Goal: Communication & Community: Answer question/provide support

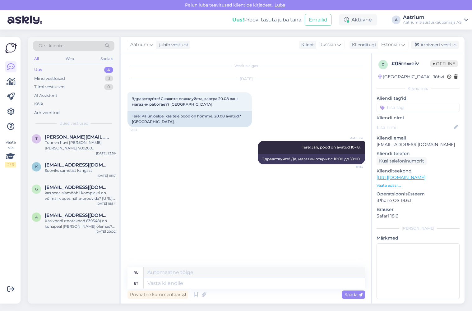
click at [187, 164] on div "Aatrium Tere! Jah, pood on avatud 10-18. 11:04 Здравствуйте! Да, магазин открыт…" at bounding box center [245, 152] width 237 height 37
drag, startPoint x: 419, startPoint y: 143, endPoint x: 396, endPoint y: 145, distance: 23.4
click at [396, 145] on p "[EMAIL_ADDRESS][DOMAIN_NAME]" at bounding box center [417, 144] width 83 height 7
click at [114, 226] on div "Kas voodi (tootekood 639348) on kohapeal [PERSON_NAME] olemas? Kui näidist ei o…" at bounding box center [80, 223] width 71 height 11
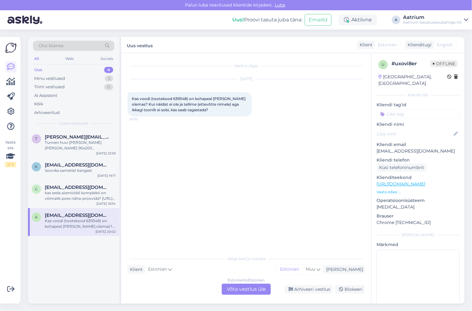
click at [180, 98] on span "Kas voodi (tootekood 639348) on kohapeal [PERSON_NAME] olemas? Kui näidist ei o…" at bounding box center [189, 104] width 115 height 16
copy span "639348"
click at [77, 198] on div "kas seda aiamööbli komplekti on võimalik poes näha-proovida? [URL][DOMAIN_NAME]…" at bounding box center [80, 195] width 71 height 11
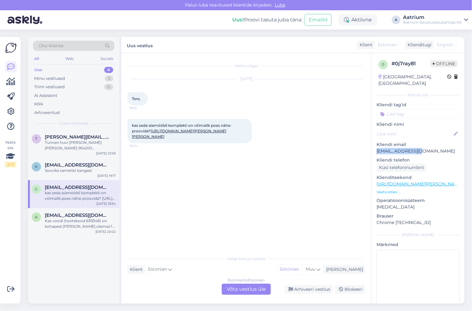
drag, startPoint x: 422, startPoint y: 142, endPoint x: 376, endPoint y: 146, distance: 45.6
click at [376, 148] on p "[EMAIL_ADDRESS][DOMAIN_NAME]" at bounding box center [417, 151] width 83 height 7
copy p "[EMAIL_ADDRESS][DOMAIN_NAME]"
click at [48, 258] on div "t [PERSON_NAME][EMAIL_ADDRESS][DOMAIN_NAME] Tunnen huvi [PERSON_NAME] [PERSON_N…" at bounding box center [73, 217] width 91 height 174
drag, startPoint x: 245, startPoint y: 139, endPoint x: 122, endPoint y: 126, distance: 123.6
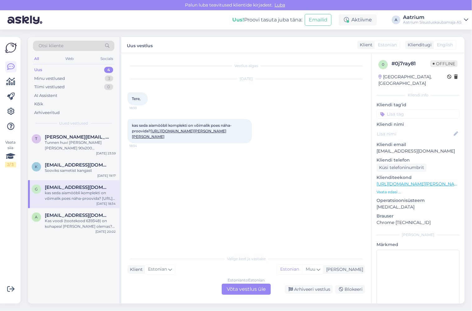
click at [122, 126] on div "Vestlus algas [DATE] Tere, 18:33 kas seda aiamööbli komplekti on võimalik poes …" at bounding box center [246, 178] width 250 height 250
copy span "kas seda aiamööbli komplekti on võimalik poes näha-proovida? [URL][DOMAIN_NAME]…"
click at [46, 246] on div "t [PERSON_NAME][EMAIL_ADDRESS][DOMAIN_NAME] Tunnen huvi [PERSON_NAME] [PERSON_N…" at bounding box center [73, 217] width 91 height 174
click at [47, 260] on div "t [PERSON_NAME][EMAIL_ADDRESS][DOMAIN_NAME] Tunnen huvi [PERSON_NAME] [PERSON_N…" at bounding box center [73, 217] width 91 height 174
click at [318, 289] on div "Arhiveeri vestlus" at bounding box center [309, 289] width 48 height 8
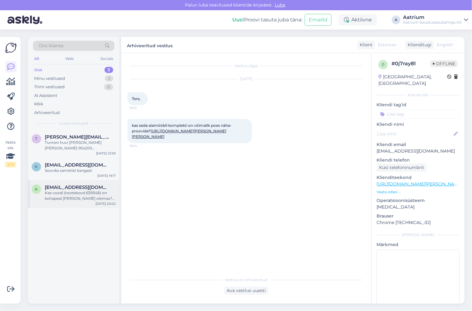
click at [84, 201] on div "a [EMAIL_ADDRESS][DOMAIN_NAME] Kas voodi (tootekood 639348) on kohapeal [PERSON…" at bounding box center [73, 194] width 91 height 28
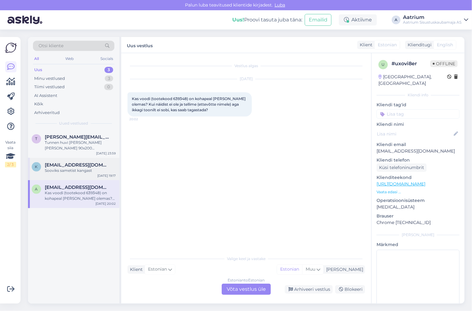
click at [71, 171] on div "Sooviks sametist kangast" at bounding box center [80, 171] width 71 height 6
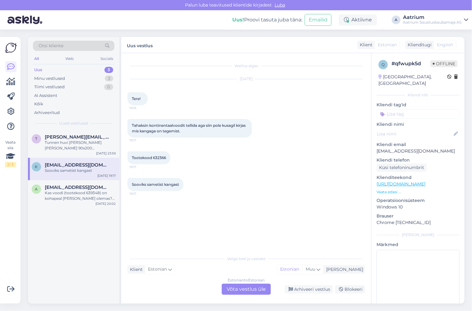
click at [195, 158] on div "Tootekood 632366 19:17" at bounding box center [245, 157] width 237 height 27
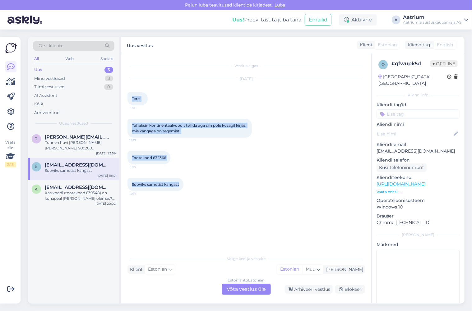
drag, startPoint x: 130, startPoint y: 94, endPoint x: 196, endPoint y: 185, distance: 112.1
click at [198, 185] on div "Vestlus algas [DATE] Tere! 19:16 Tahaksin kontinentaalvoodit tellida aga siin p…" at bounding box center [248, 152] width 243 height 187
copy div "Tere! 19:16 Tahaksin kontinentaalvoodit tellida aga siin pole kusagil kirjas mi…"
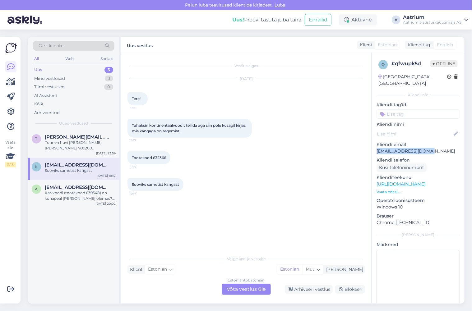
drag, startPoint x: 427, startPoint y: 143, endPoint x: 376, endPoint y: 147, distance: 51.4
click at [376, 147] on div "q # qfwupk5d Offline [GEOGRAPHIC_DATA], [GEOGRAPHIC_DATA] Kliendi info Kliendi …" at bounding box center [417, 184] width 93 height 262
copy p "[EMAIL_ADDRESS][DOMAIN_NAME]"
click at [301, 290] on div "Arhiveeri vestlus" at bounding box center [309, 289] width 48 height 8
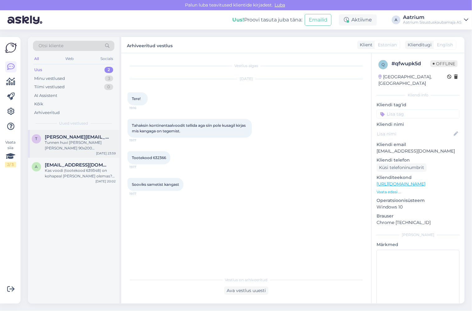
click at [58, 144] on div "Tunnen huvi [PERSON_NAME] [PERSON_NAME] 90x200 voodiraamide kohta. Mõlemal [PER…" at bounding box center [80, 145] width 71 height 11
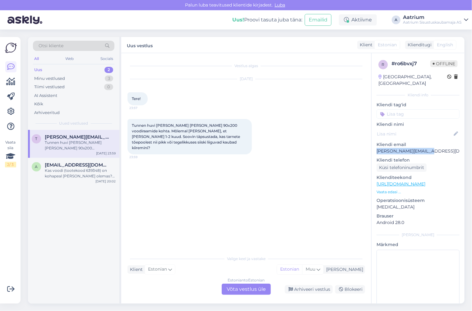
drag, startPoint x: 430, startPoint y: 143, endPoint x: 374, endPoint y: 145, distance: 55.6
click at [374, 145] on div "r # ro6bvxj7 Offline [GEOGRAPHIC_DATA], [GEOGRAPHIC_DATA] Kliendi info Kliendi …" at bounding box center [417, 184] width 93 height 262
copy p "[PERSON_NAME][EMAIL_ADDRESS][DOMAIN_NAME]"
click at [189, 164] on div "Vestlus algas [DATE] Tere! 23:57 Tunnen huvi [PERSON_NAME] [PERSON_NAME] 90x200…" at bounding box center [248, 152] width 243 height 187
click at [305, 290] on div "Arhiveeri vestlus" at bounding box center [309, 289] width 48 height 8
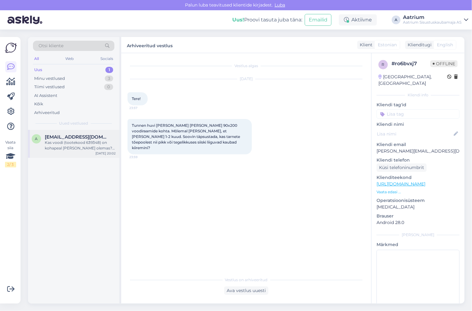
click at [81, 149] on div "Kas voodi (tootekood 639348) on kohapeal [PERSON_NAME] olemas? Kui näidist ei o…" at bounding box center [80, 145] width 71 height 11
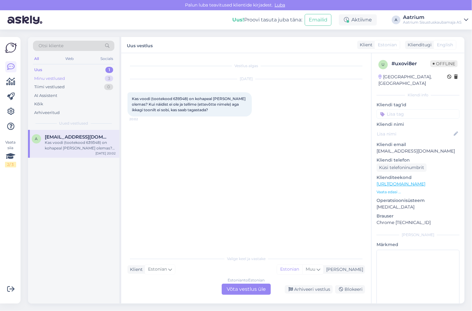
click at [52, 77] on div "Minu vestlused" at bounding box center [49, 78] width 31 height 6
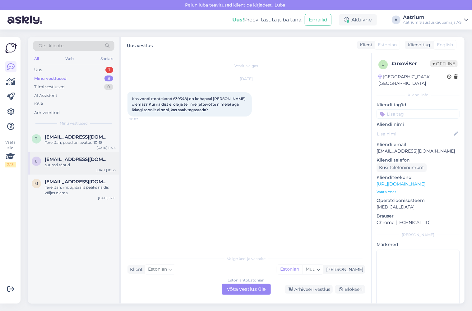
click at [75, 164] on div "suured tänud" at bounding box center [80, 165] width 71 height 6
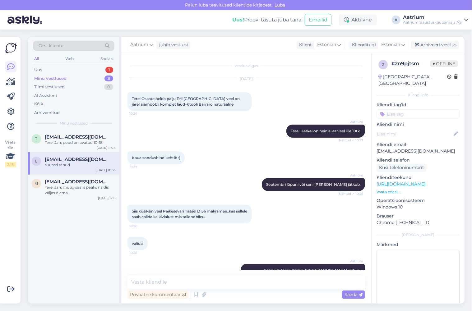
scroll to position [250, 0]
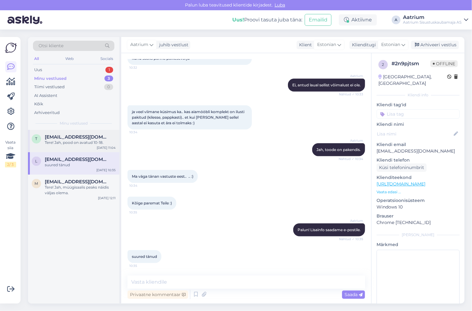
click at [75, 137] on span "[EMAIL_ADDRESS][DOMAIN_NAME]" at bounding box center [77, 137] width 65 height 6
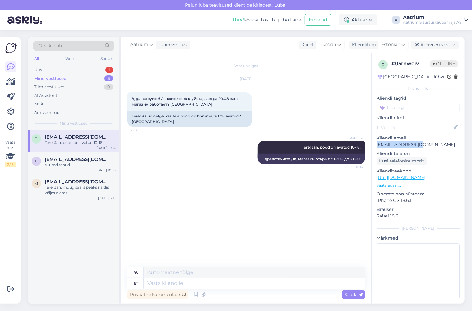
drag, startPoint x: 419, startPoint y: 144, endPoint x: 374, endPoint y: 146, distance: 44.8
click at [374, 146] on div "0 # 05rnweiv Offline [GEOGRAPHIC_DATA], Jõhvi Kliendi info Kliendi tag'id Klien…" at bounding box center [417, 180] width 93 height 255
copy p "[EMAIL_ADDRESS][DOMAIN_NAME]"
click at [152, 160] on div "Aatrium Tere! Jah, pood on avatud 10-18. 11:04 Здравствуйте! Да, магазин открыт…" at bounding box center [245, 152] width 237 height 37
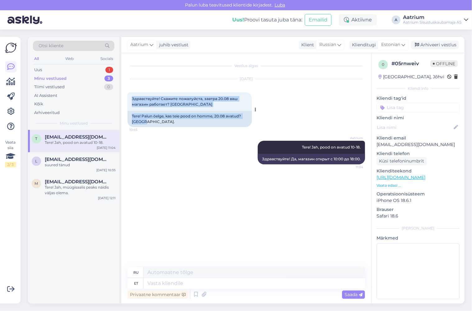
drag, startPoint x: 130, startPoint y: 97, endPoint x: 244, endPoint y: 120, distance: 116.0
click at [244, 120] on div "Здравствуйте! Скажите пожалуйста, завтра 20.08 ваш магазин работает? Благодарю …" at bounding box center [189, 109] width 124 height 35
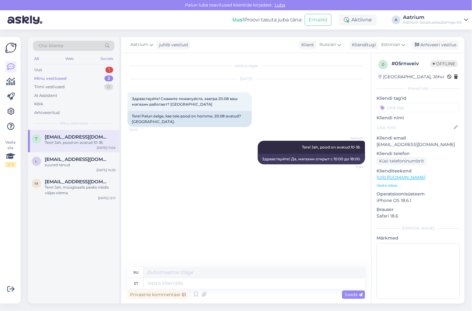
click at [275, 174] on div "Vestlus algas [DATE] Здравствуйте! Скажите пожалуйста, завтра 20.08 ваш магазин…" at bounding box center [248, 160] width 243 height 202
drag, startPoint x: 311, startPoint y: 144, endPoint x: 362, endPoint y: 162, distance: 54.5
click at [362, 162] on div "Aatrium Tere! Jah, pood on avatud 10-18. 11:04 Здравствуйте! Да, магазин открыт…" at bounding box center [311, 153] width 107 height 24
copy div "Tere! Jah, pood on avatud 10-18. 11:04 Здравствуйте! Да, магазин открыт с 10:00…"
click at [248, 201] on div "Vestlus algas [DATE] Здравствуйте! Скажите пожалуйста, завтра 20.08 ваш магазин…" at bounding box center [248, 160] width 243 height 202
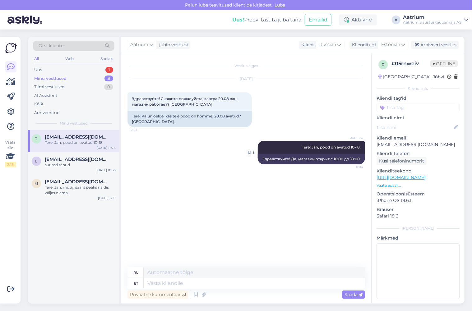
click at [331, 146] on span "Tere! Jah, pood on avatud 10-18." at bounding box center [331, 147] width 59 height 5
click at [188, 188] on div "Vestlus algas [DATE] Здравствуйте! Скажите пожалуйста, завтра 20.08 ваш магазин…" at bounding box center [248, 160] width 243 height 202
click at [58, 68] on div "Uus 1" at bounding box center [73, 70] width 81 height 9
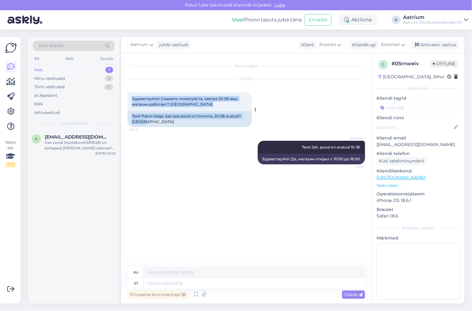
drag, startPoint x: 131, startPoint y: 96, endPoint x: 220, endPoint y: 126, distance: 93.6
click at [220, 126] on div "Здравствуйте! Скажите пожалуйста, завтра 20.08 ваш магазин работает? Благодарю …" at bounding box center [189, 109] width 124 height 35
copy div "Здравствуйте! Скажите пожалуйста, завтра 20.08 ваш магазин работает? Благодарю …"
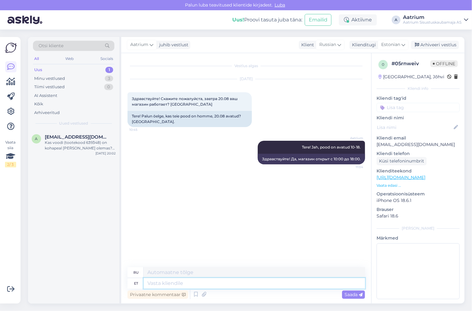
click at [173, 281] on textarea at bounding box center [254, 283] width 221 height 11
type textarea "Jah,"
type textarea "Да,"
type textarea "Jah, meie"
type textarea "Да, мы"
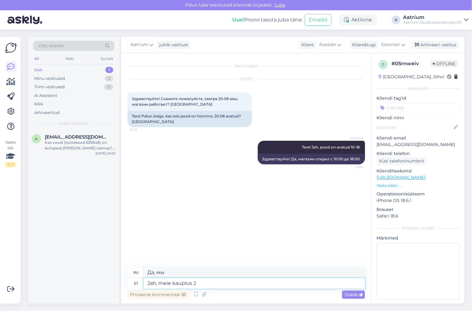
type textarea "Jah, meie kauplus [PERSON_NAME]"
type textarea "Да, наш магазин"
type textarea "Jah, meie kauplus Järve"
type textarea "Да, наш магазин Ярве"
type textarea "Jah, meie kauplus Järve keskuses o"
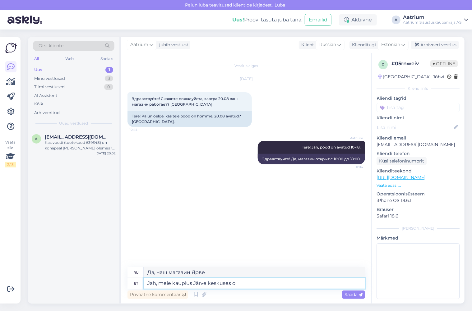
type textarea "Да, наш магазин находится в центре [GEOGRAPHIC_DATA]."
type textarea "Jah, meie kauplus Järve keskuses on"
type textarea "Да, наш магазин в центре Ярве находится"
type textarea "Jah, meie kauplus Järve keskuses on homme"
type textarea "Да, наш магазин в центре [GEOGRAPHIC_DATA] завтра откроется."
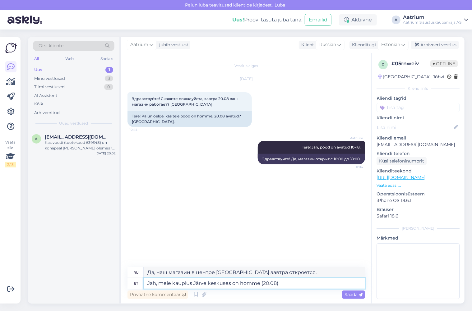
type textarea "Jah, meie kauplus Järve keskuses on homme (20.08) a"
type textarea "Да, наш магазин в центре [GEOGRAPHIC_DATA] откроется завтра ( 20.08)"
type textarea "Jah, meie kauplus Järve keskuses on homme (20.08) avatud 10-18."
type textarea "Да, наш магазин в торговом центре Järve будет открыт завтра ( 20.08) с 10:00 до…"
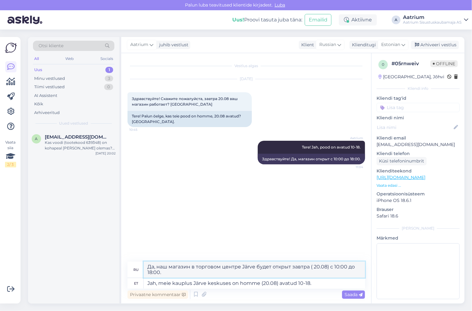
drag, startPoint x: 147, startPoint y: 267, endPoint x: 164, endPoint y: 273, distance: 17.9
click at [164, 273] on textarea "Да, наш магазин в торговом центре Järve будет открыт завтра ( 20.08) с 10:00 до…" at bounding box center [254, 270] width 221 height 16
click at [304, 221] on div "Vestlus algas [DATE] Здравствуйте! Скажите пожалуйста, завтра 20.08 ваш магазин…" at bounding box center [248, 157] width 243 height 197
drag, startPoint x: 147, startPoint y: 266, endPoint x: 317, endPoint y: 286, distance: 171.5
click at [311, 286] on div "ru Да, наш магазин в торговом центре Järve будет открыт завтра ( 20.08) с 10:00…" at bounding box center [245, 275] width 237 height 27
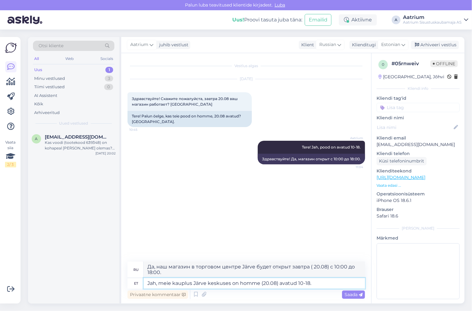
click at [318, 284] on textarea "Jah, meie kauplus Järve keskuses on homme (20.08) avatud 10-18." at bounding box center [254, 283] width 221 height 11
drag, startPoint x: 303, startPoint y: 284, endPoint x: 143, endPoint y: 262, distance: 161.5
click at [140, 265] on div "ru Да, наш магазин в торговом центре Järve будет открыт завтра ( 20.08) с 10:00…" at bounding box center [245, 275] width 237 height 27
click at [152, 223] on div "Vestlus algas [DATE] Здравствуйте! Скажите пожалуйста, завтра 20.08 ваш магазин…" at bounding box center [248, 157] width 243 height 197
drag, startPoint x: 147, startPoint y: 267, endPoint x: 284, endPoint y: 269, distance: 137.3
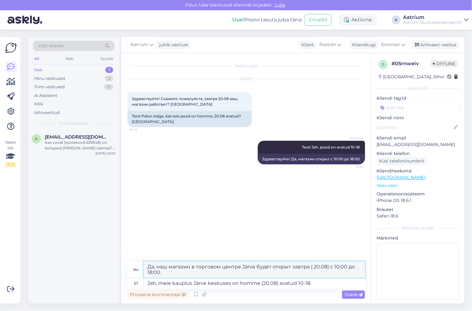
click at [284, 269] on textarea "Да, наш магазин в торговом центре Järve будет открыт завтра ( 20.08) с 10:00 до…" at bounding box center [254, 270] width 221 height 16
click at [277, 275] on textarea "Да, наш магазин в торговом центре Järve будет открыт завтра ( 20.08) с 10:00 до…" at bounding box center [254, 270] width 221 height 16
drag, startPoint x: 163, startPoint y: 272, endPoint x: 144, endPoint y: 263, distance: 21.7
click at [144, 263] on textarea "Да, наш магазин в торговом центре Järve будет открыт завтра ( 20.08) с 10:00 до…" at bounding box center [254, 270] width 221 height 16
click at [245, 224] on div "Vestlus algas [DATE] Здравствуйте! Скажите пожалуйста, завтра 20.08 ваш магазин…" at bounding box center [248, 157] width 243 height 197
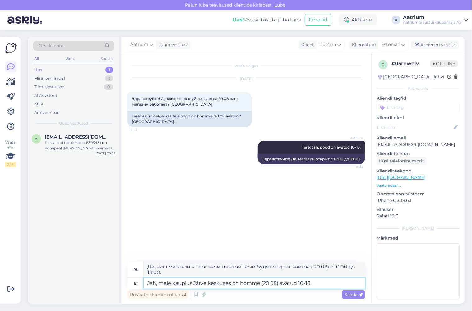
drag, startPoint x: 312, startPoint y: 281, endPoint x: 142, endPoint y: 285, distance: 169.6
click at [142, 285] on div "et Jah, meie kauplus Järve keskuses on homme (20.08) avatud 10-18." at bounding box center [245, 283] width 237 height 11
click at [317, 281] on textarea "Jah, meie kauplus Järve keskuses on homme (20.08) avatud 10-18." at bounding box center [254, 283] width 221 height 11
type textarea "Jah, meie kauplus Järve keskuses on homme (20.08)"
type textarea "Да, наш магазин в центре [GEOGRAPHIC_DATA] откроется завтра ( 20.08)"
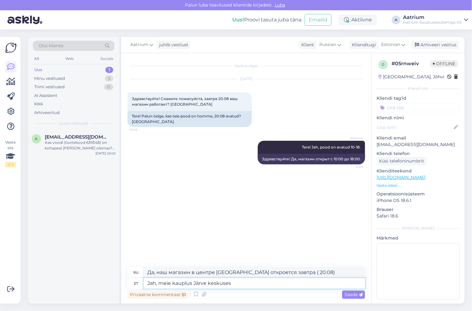
type textarea "Jah, meie kauplus Järve keskuse"
type textarea "Да, наш магазин в центре [GEOGRAPHIC_DATA] завтра откроется."
type textarea "Jah, meie kauplus Järve kesk"
type textarea "Да, наш магазин находится в центре [GEOGRAPHIC_DATA]."
type textarea "Jah, meie kauplus Järve kes"
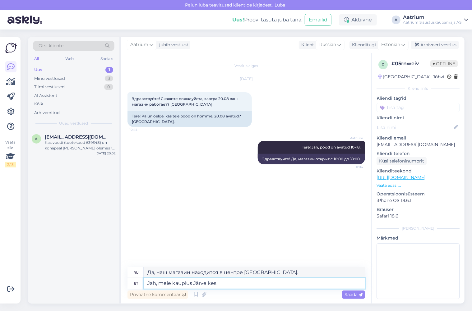
type textarea "Да, наш магазин в центре Ярве находится"
type textarea "Jah, meie kauplus"
type textarea "Да, наш магазин Ярве"
type textarea "Jah, meie ka"
type textarea "Да, наш магазин"
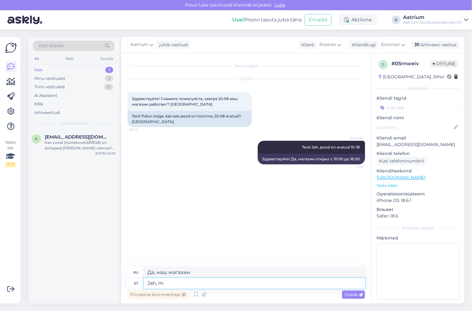
type textarea "Jah,"
type textarea "Да, мы"
type textarea "Jah"
type textarea "Да,"
type textarea "J"
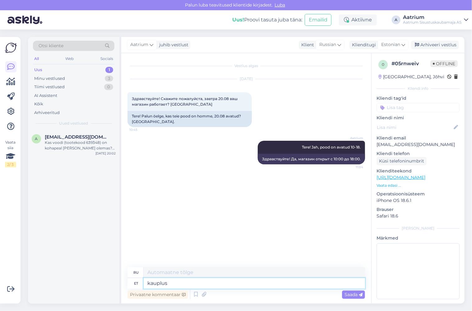
type textarea "kauplus"
type textarea "магазин"
type textarea "kauplus on"
type textarea "магазин есть"
type textarea "kauplus on avatu"
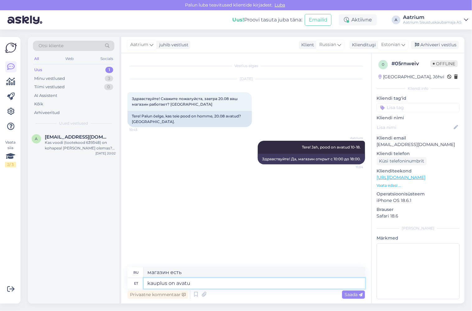
type textarea "магазин открыт"
type textarea "kauplus on"
type textarea "магазин есть"
type textarea "kauplus on homme a"
type textarea "магазин завтра"
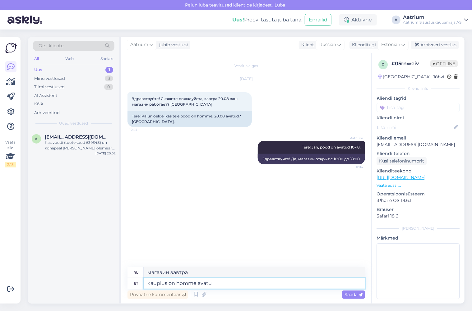
type textarea "kauplus on homme avatud"
type textarea "Магазин открывается завтра."
drag, startPoint x: 226, startPoint y: 273, endPoint x: 181, endPoint y: 272, distance: 44.1
click at [181, 272] on textarea "Магазин открывается завтра." at bounding box center [254, 272] width 221 height 11
click at [223, 284] on textarea "kauplus on homme avatud" at bounding box center [254, 283] width 221 height 11
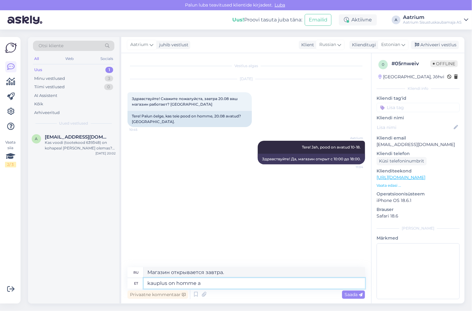
type textarea "kauplus on homme"
type textarea "магазин завтра"
type textarea "kauplus on homme [PERSON_NAME]"
type textarea "Магазин открывается завтра."
type textarea "kauplus on homme"
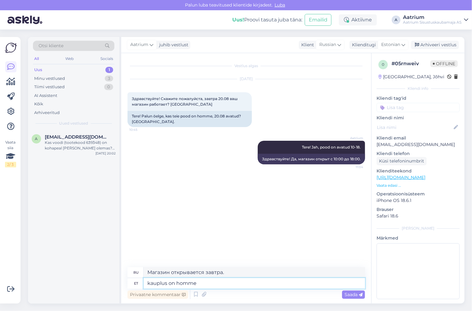
type textarea "магазин завтра"
type textarea "kauplus on homme avatud"
type textarea "Магазин открывается завтра."
type textarea "kauplus on h"
type textarea "магазин завтра"
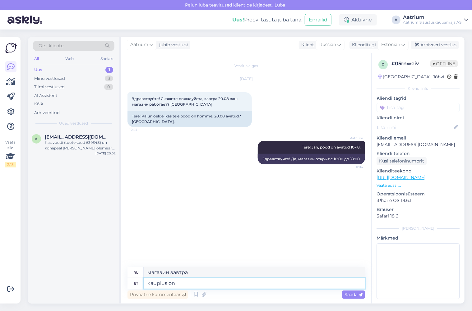
type textarea "kauplus on"
type textarea "магазин есть"
type textarea "kauplus"
type textarea "магазин"
type textarea "kauplus töötab"
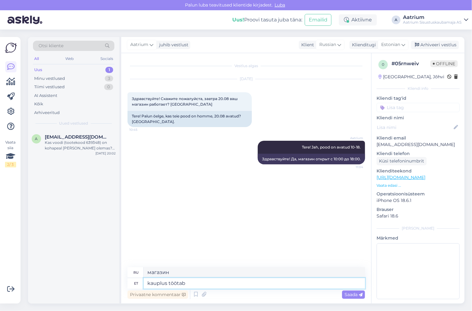
type textarea "магазин открыт"
type textarea "kauplus töötab homme"
type textarea "Магазин открывается завтра."
type textarea "kauplus töötab homme 10-18"
type textarea "Магазин открыт завтра с 10 до 18."
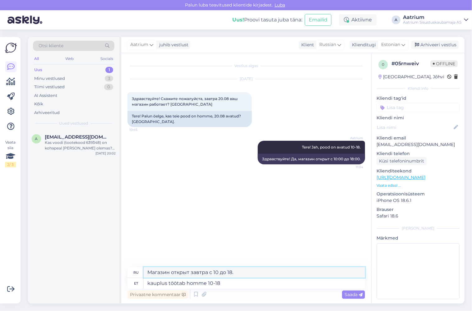
drag, startPoint x: 233, startPoint y: 272, endPoint x: 148, endPoint y: 274, distance: 84.8
click at [148, 274] on textarea "Магазин открыт завтра с 10 до 18." at bounding box center [254, 272] width 221 height 11
click at [247, 282] on textarea "kauplus töötab homme 10-18" at bounding box center [254, 283] width 221 height 11
type textarea "kauplus töötab"
type textarea "Магазин открывается завтра."
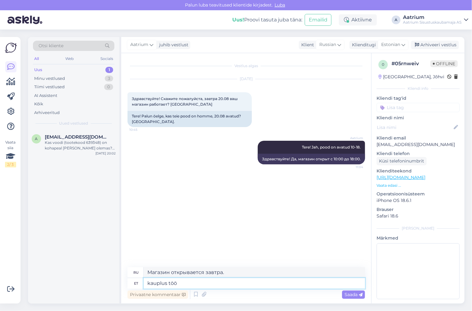
type textarea "kauplus tö"
type textarea "магазин открыт"
type textarea "kaupl"
type textarea "магазин"
type textarea "k"
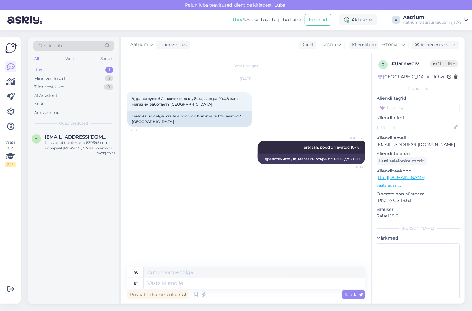
click at [278, 240] on div "Vestlus algas [DATE] Здравствуйте! Скажите пожалуйста, завтра 20.08 ваш магазин…" at bounding box center [248, 160] width 243 height 202
click at [433, 46] on div "Arhiveeri vestlus" at bounding box center [435, 45] width 48 height 8
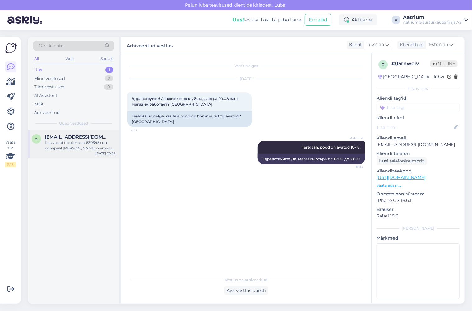
click at [70, 148] on div "Kas voodi (tootekood 639348) on kohapeal [PERSON_NAME] olemas? Kui näidist ei o…" at bounding box center [80, 145] width 71 height 11
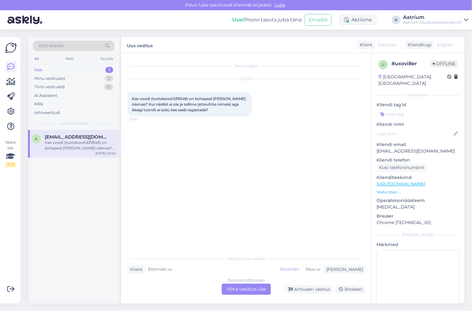
click at [146, 160] on div "Vestlus algas [DATE] Kas voodi (tootekood 639348) on kohapeal [PERSON_NAME] ole…" at bounding box center [248, 152] width 243 height 187
click at [349, 20] on div "Aktiivne" at bounding box center [358, 19] width 38 height 11
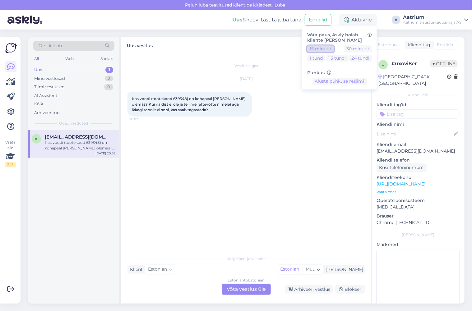
click at [324, 50] on button "15 minutit" at bounding box center [320, 48] width 27 height 7
click at [153, 167] on div "Vestlus algas [DATE] Kas voodi (tootekood 639348) on kohapeal [PERSON_NAME] ole…" at bounding box center [248, 152] width 243 height 187
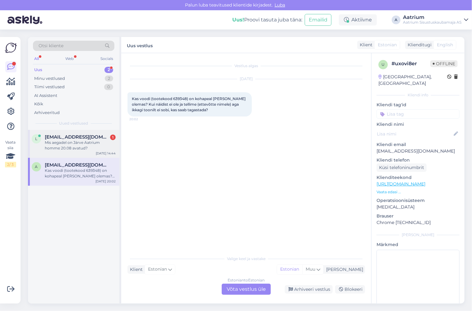
click at [80, 145] on div "Mis aegadel on Järve Aatrium homme 20.08 avatud?" at bounding box center [80, 145] width 71 height 11
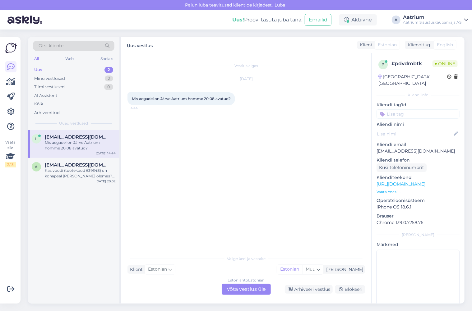
click at [242, 290] on div "Estonian to Estonian Võta vestlus üle" at bounding box center [245, 289] width 49 height 11
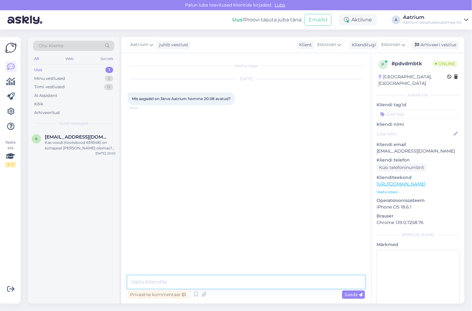
click at [195, 281] on textarea at bounding box center [245, 282] width 237 height 13
type textarea "Tere! Homme oleme avatud 10-18."
click at [349, 294] on span "Saada" at bounding box center [353, 295] width 18 height 6
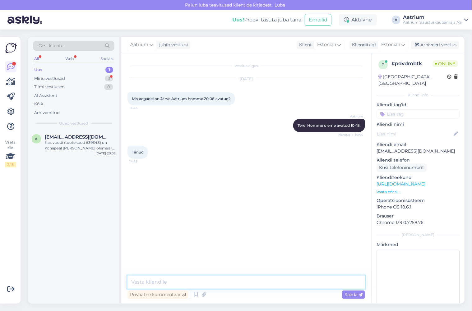
click at [188, 282] on textarea at bounding box center [245, 282] width 237 height 13
type textarea "Palun!"
click at [346, 294] on span "Saada" at bounding box center [353, 295] width 18 height 6
